Goal: Use online tool/utility: Utilize a website feature to perform a specific function

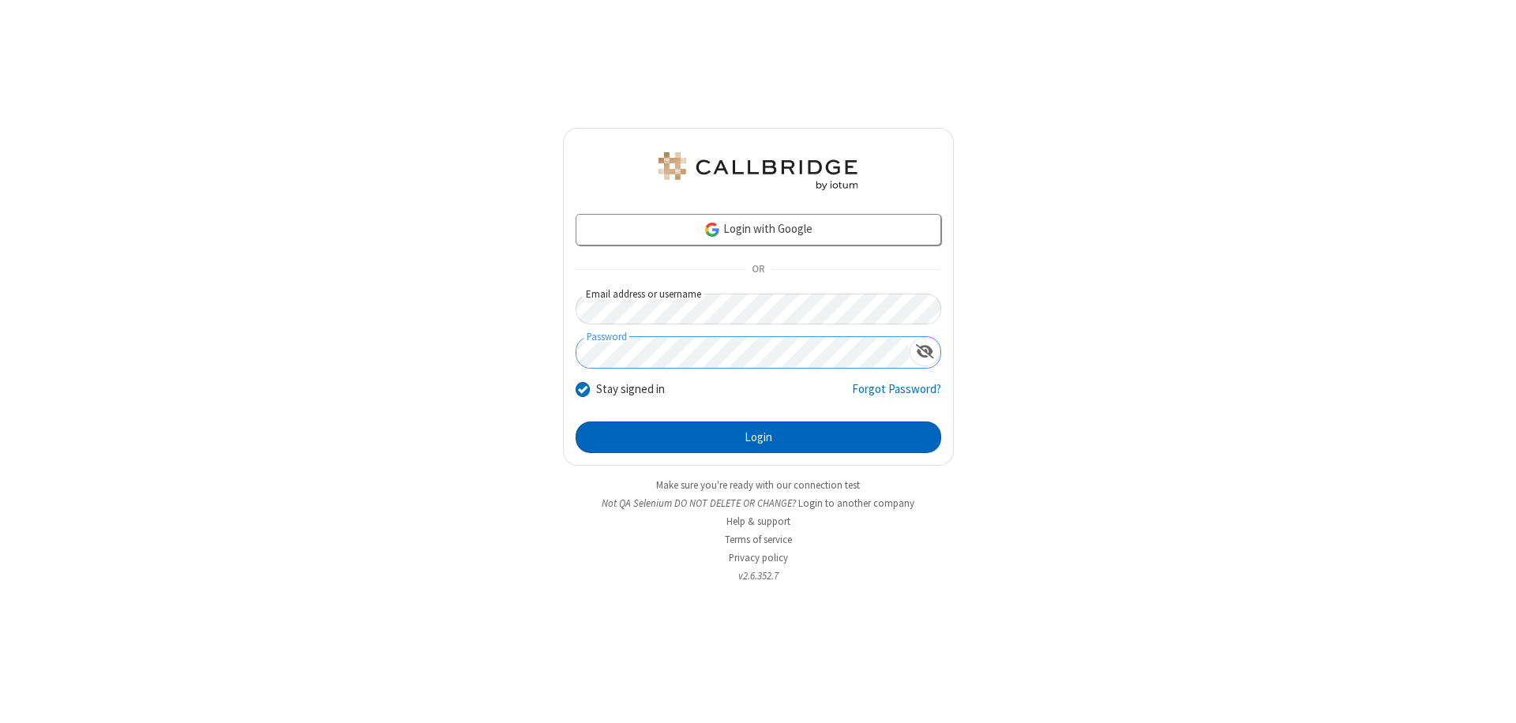
click at [758, 437] on button "Login" at bounding box center [759, 438] width 366 height 32
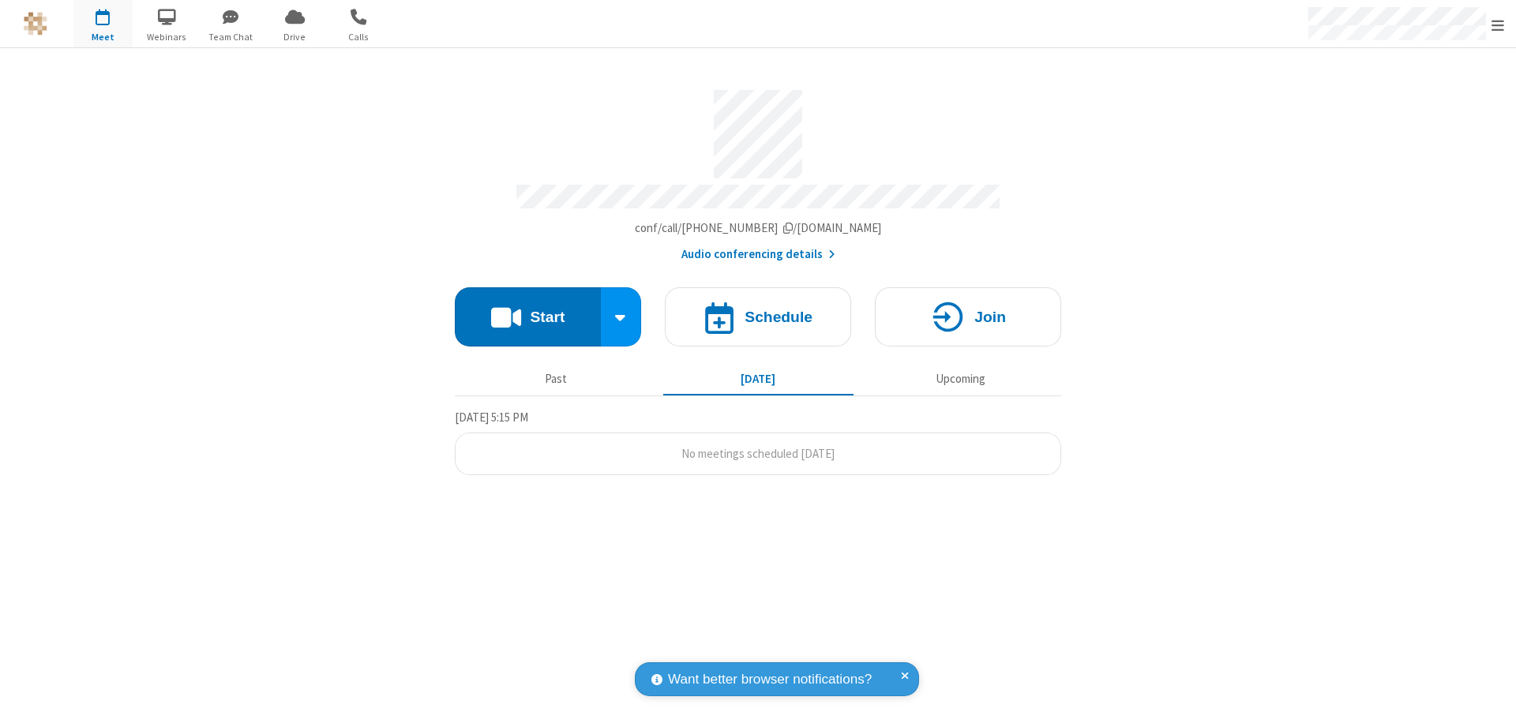
click at [527, 310] on button "Start" at bounding box center [528, 316] width 146 height 59
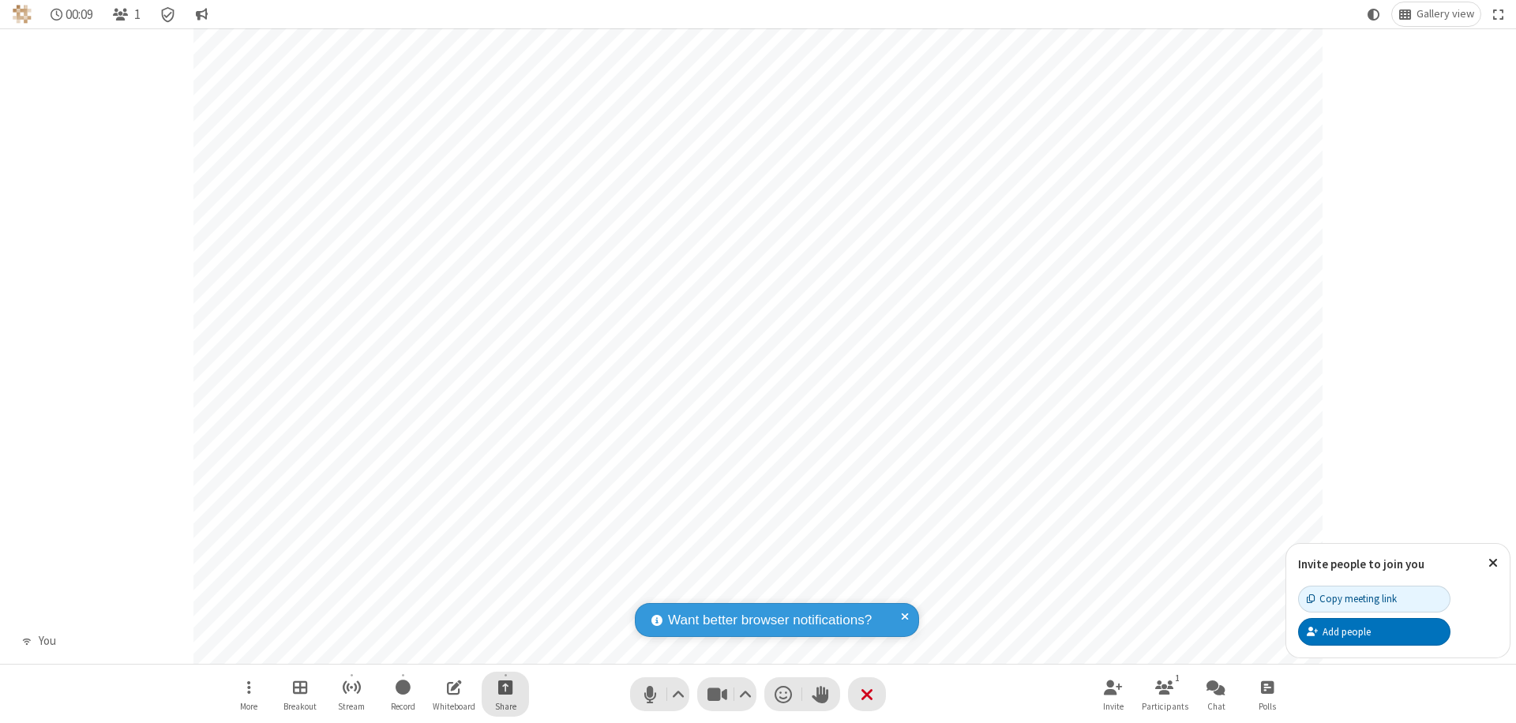
click at [505, 687] on span "Start sharing" at bounding box center [505, 687] width 15 height 20
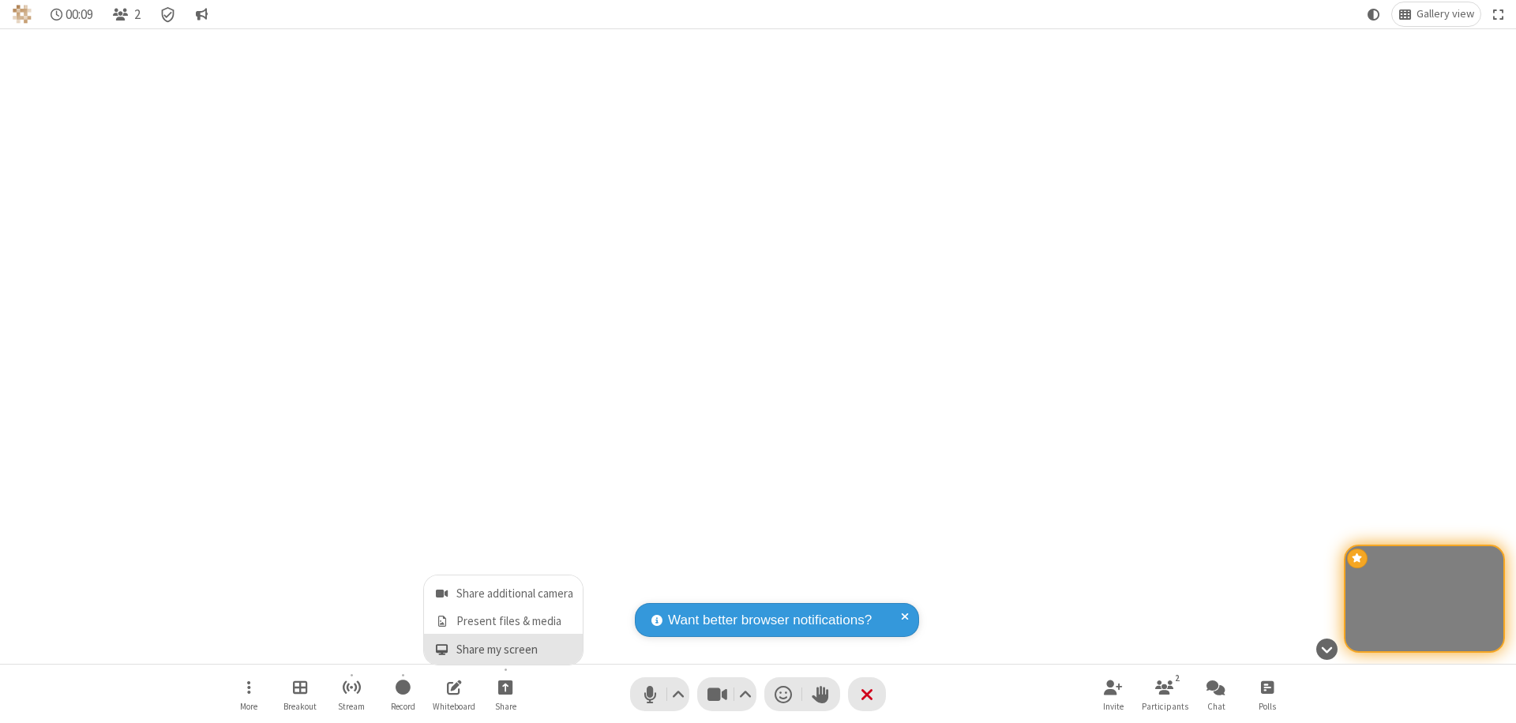
click at [441, 649] on span "Share my screen" at bounding box center [442, 649] width 18 height 13
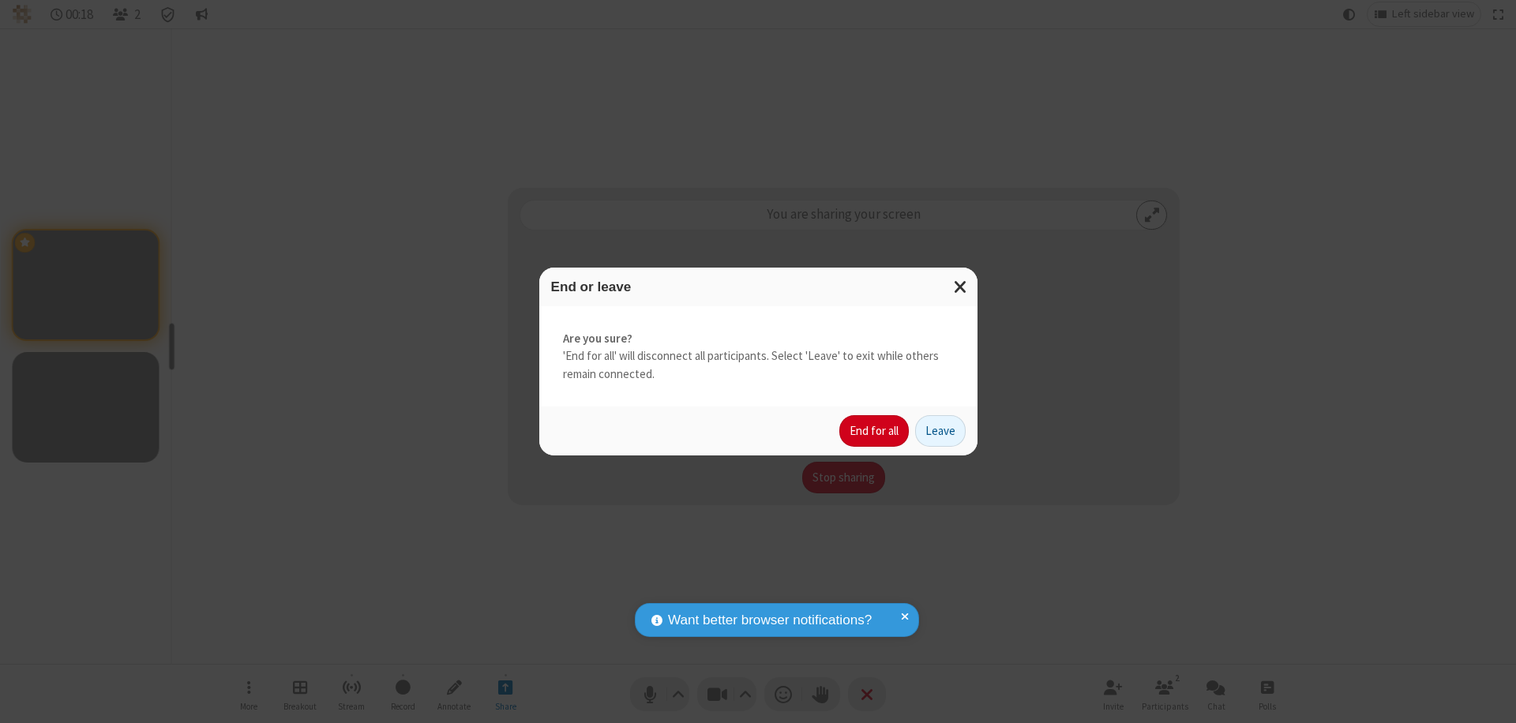
click at [875, 431] on button "End for all" at bounding box center [873, 431] width 69 height 32
